Goal: Task Accomplishment & Management: Use online tool/utility

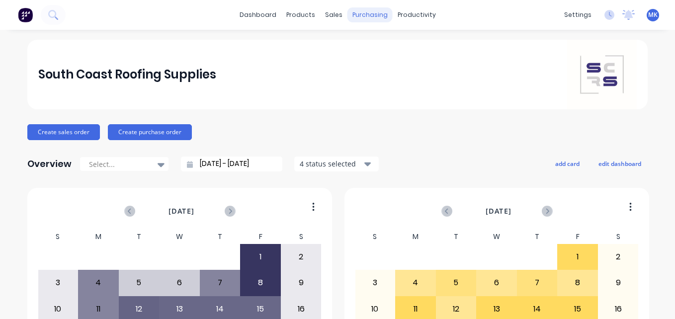
click at [352, 12] on div "purchasing" at bounding box center [370, 14] width 45 height 15
click at [368, 45] on div at bounding box center [361, 47] width 15 height 9
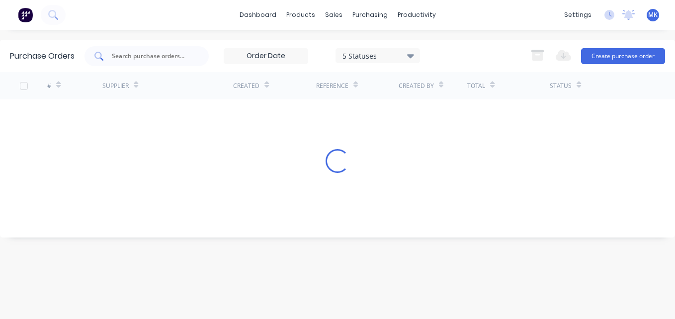
click at [143, 55] on input "text" at bounding box center [152, 56] width 83 height 10
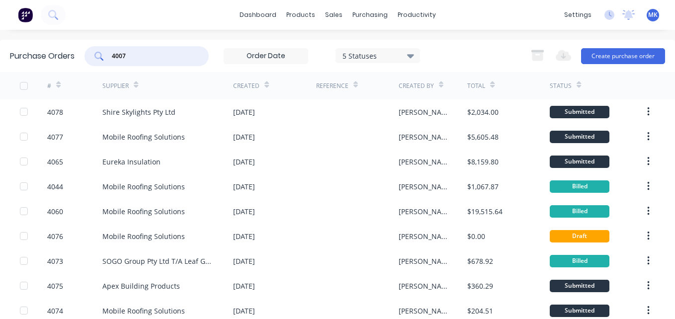
type input "4007"
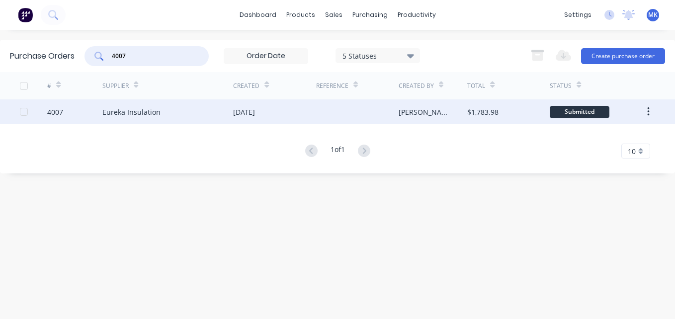
click at [223, 105] on div "Eureka Insulation" at bounding box center [167, 111] width 131 height 25
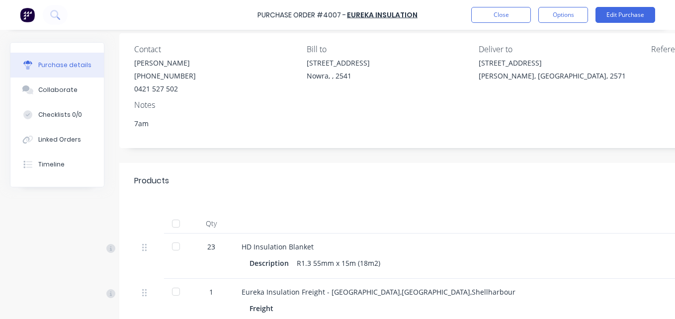
scroll to position [199, 0]
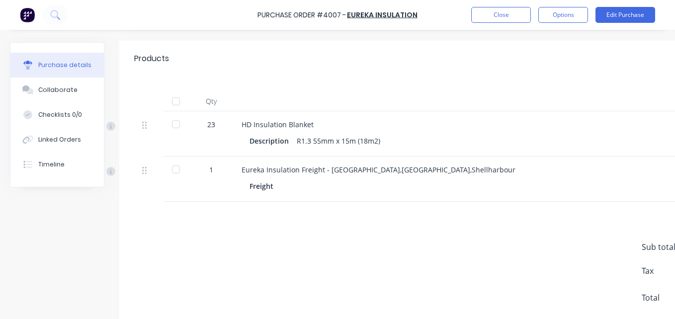
click at [176, 115] on div at bounding box center [176, 124] width 20 height 20
click at [179, 98] on div at bounding box center [176, 102] width 20 height 20
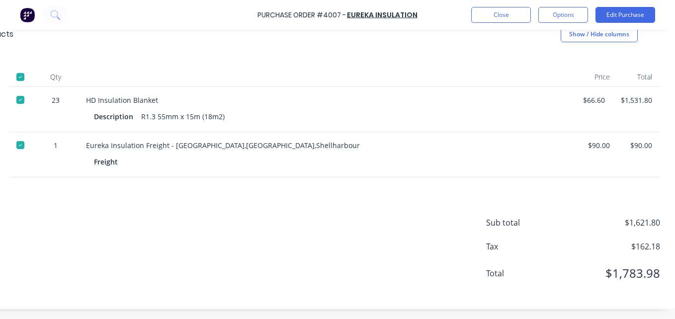
scroll to position [0, 163]
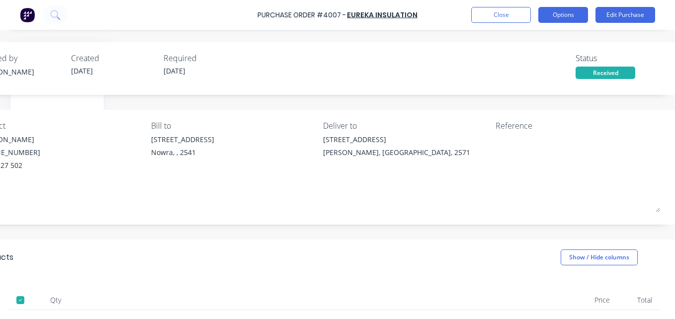
click at [560, 20] on button "Options" at bounding box center [564, 15] width 50 height 16
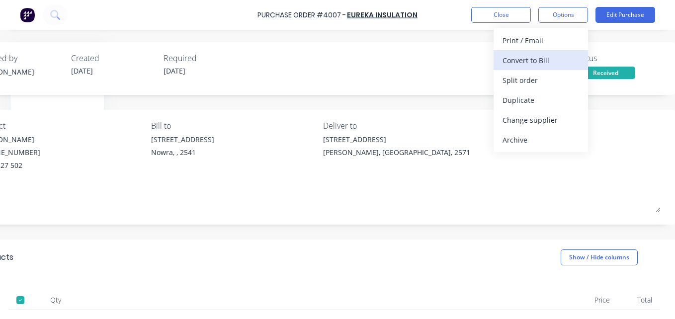
click at [550, 60] on div "Convert to Bill" at bounding box center [541, 60] width 77 height 14
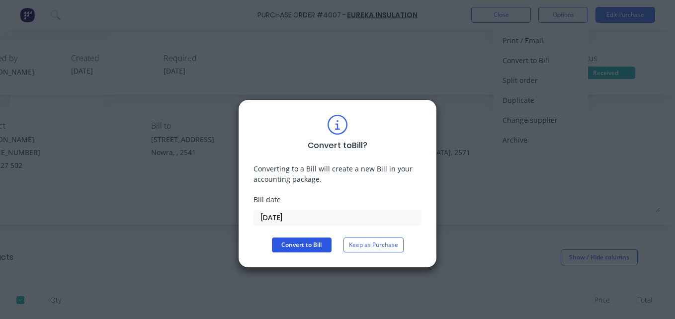
click at [317, 247] on button "Convert to Bill" at bounding box center [302, 245] width 60 height 15
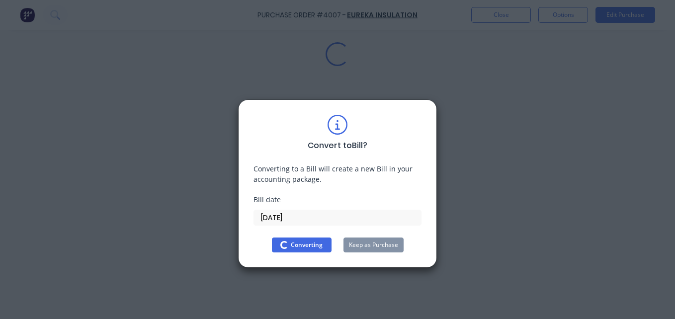
scroll to position [0, 0]
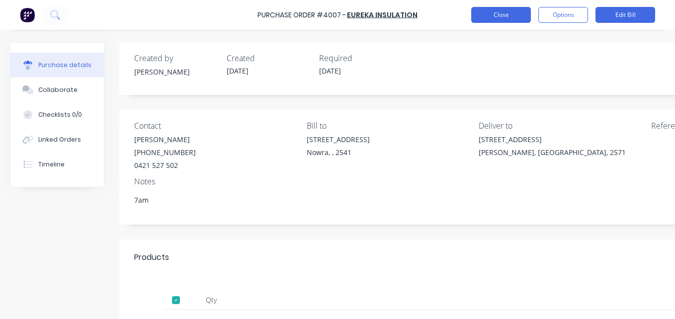
click at [512, 20] on button "Close" at bounding box center [501, 15] width 60 height 16
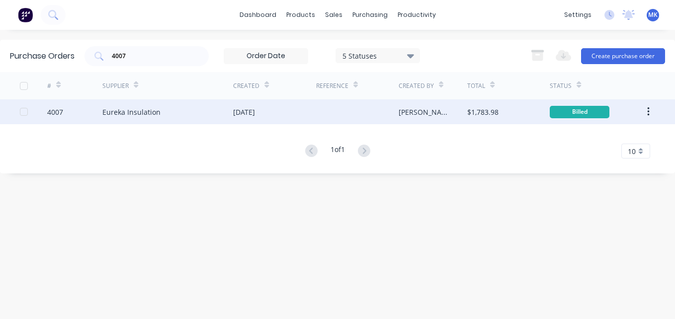
click at [346, 110] on div at bounding box center [357, 111] width 83 height 25
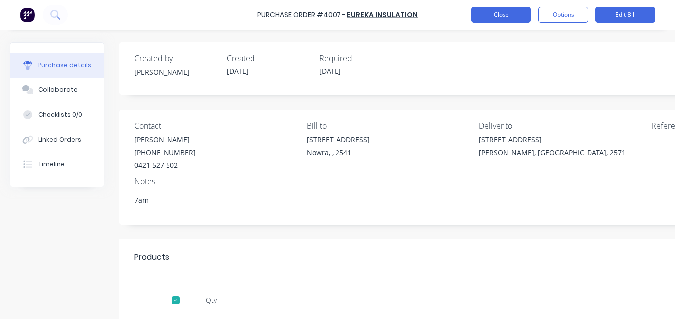
click at [504, 13] on button "Close" at bounding box center [501, 15] width 60 height 16
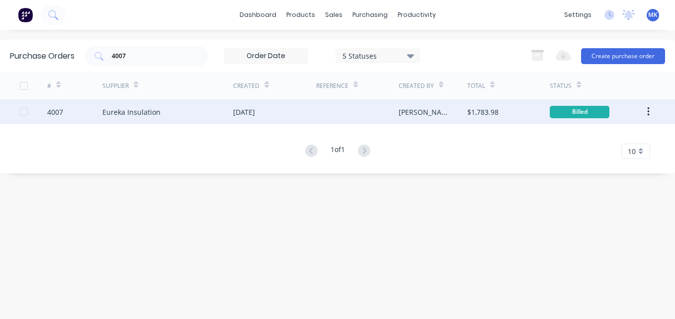
click at [485, 119] on div "$1,783.98" at bounding box center [509, 111] width 83 height 25
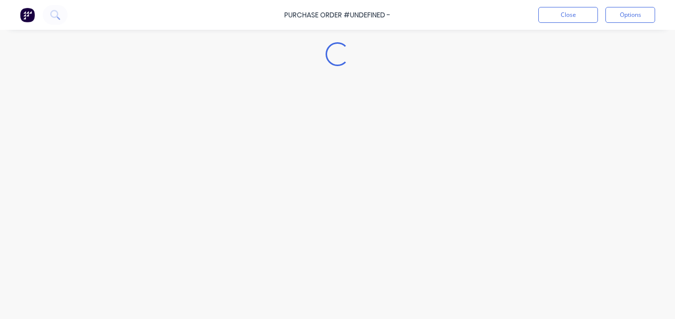
type textarea "x"
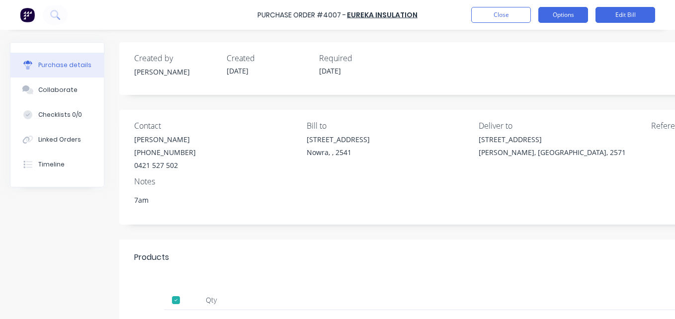
click at [576, 16] on button "Options" at bounding box center [564, 15] width 50 height 16
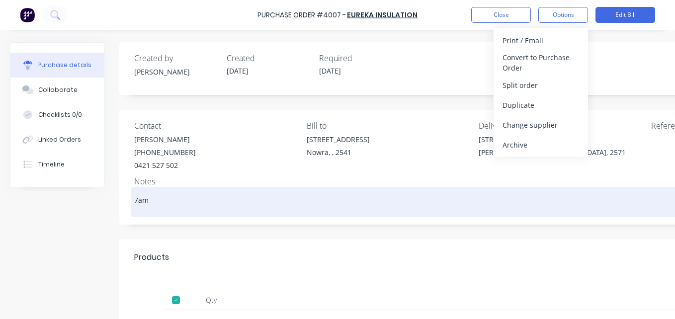
click at [325, 215] on div "7am" at bounding box center [475, 202] width 682 height 25
